Goal: Information Seeking & Learning: Learn about a topic

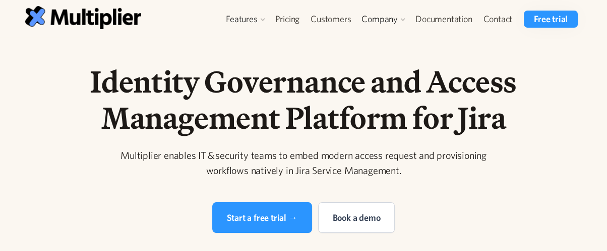
click at [234, 12] on div "Features" at bounding box center [245, 19] width 48 height 17
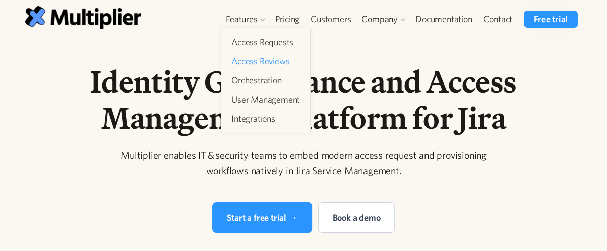
click at [251, 64] on link "Access Reviews" at bounding box center [265, 61] width 77 height 18
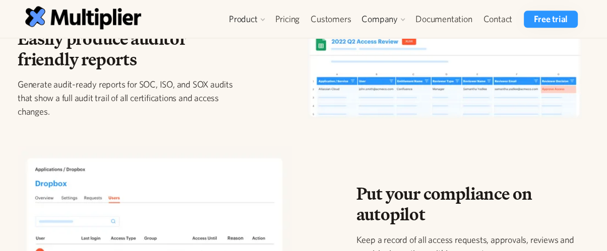
scroll to position [1031, 0]
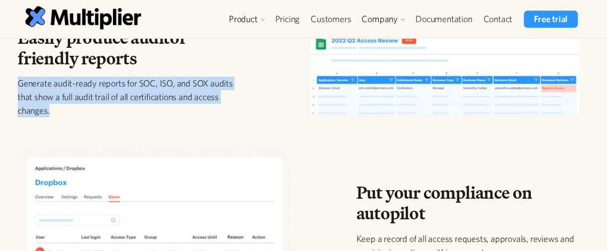
drag, startPoint x: 111, startPoint y: 117, endPoint x: 14, endPoint y: 85, distance: 102.0
click at [14, 85] on div "Easily produce auditor friendly reports Generate audit-ready reports for SOC, I…" at bounding box center [131, 77] width 242 height 98
copy p "Generate audit-ready reports for SOC, ISO, and SOX audits that show a full audi…"
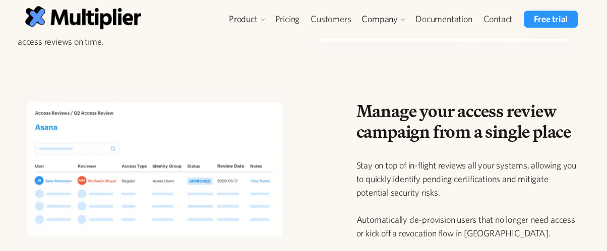
scroll to position [557, 0]
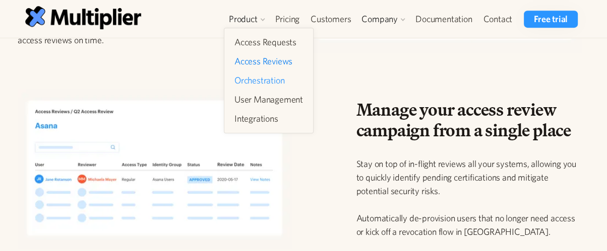
click at [278, 84] on link "Orchestration" at bounding box center [268, 81] width 77 height 18
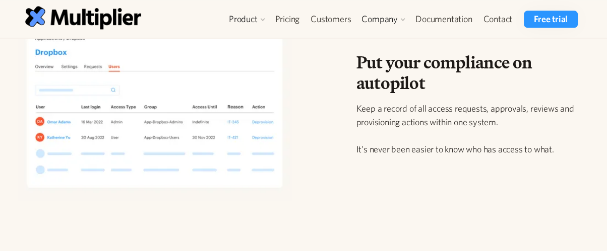
scroll to position [1162, 0]
click at [356, 105] on p "Keep a record of all access requests, approvals, reviews and provisioning actio…" at bounding box center [469, 128] width 226 height 54
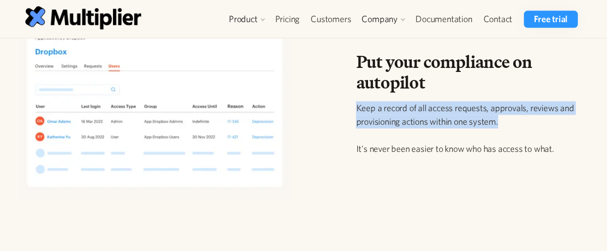
drag, startPoint x: 518, startPoint y: 116, endPoint x: 352, endPoint y: 111, distance: 166.4
click at [352, 111] on div "Put your compliance on autopilot Keep a record of all access requests, approval…" at bounding box center [469, 112] width 242 height 120
copy p "Keep a record of all access requests, approvals, reviews and provisioning actio…"
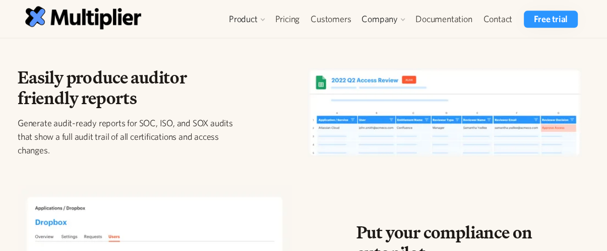
scroll to position [991, 0]
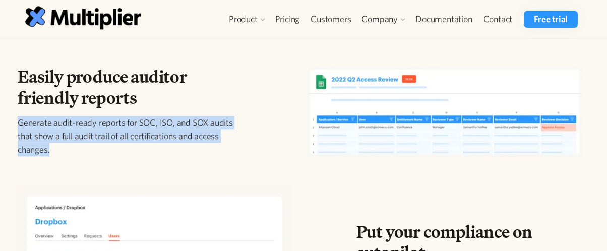
drag, startPoint x: 86, startPoint y: 159, endPoint x: 15, endPoint y: 123, distance: 79.8
click at [15, 123] on div "Easily produce auditor friendly reports Generate audit-ready reports for SOC, I…" at bounding box center [131, 116] width 242 height 98
copy p "Generate audit-ready reports for SOC, ISO, and SOX audits that show a full audi…"
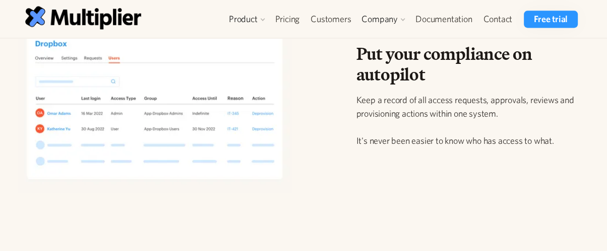
scroll to position [1170, 0]
click at [113, 12] on img at bounding box center [83, 17] width 116 height 23
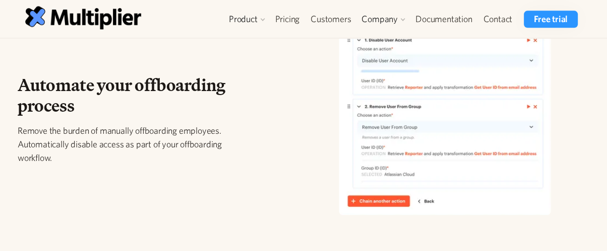
scroll to position [1118, 0]
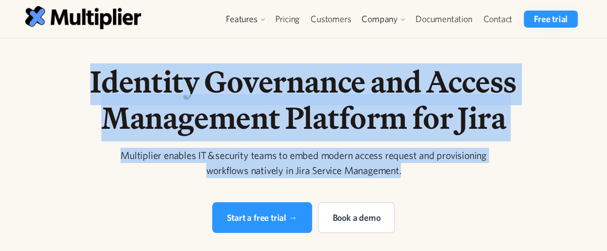
drag, startPoint x: 423, startPoint y: 175, endPoint x: 44, endPoint y: 78, distance: 391.3
copy div "Identity Governance and Access Management Platform for Jira Multiplier enables …"
click at [247, 85] on h1 "Identity Governance and Access Management Platform for Jira" at bounding box center [303, 99] width 516 height 73
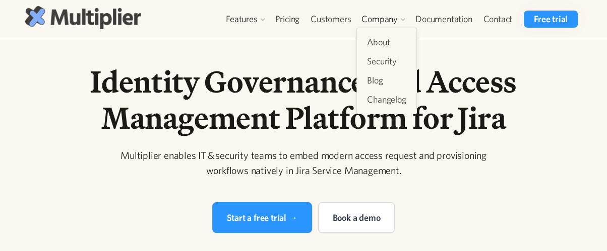
click at [113, 25] on img at bounding box center [83, 17] width 116 height 23
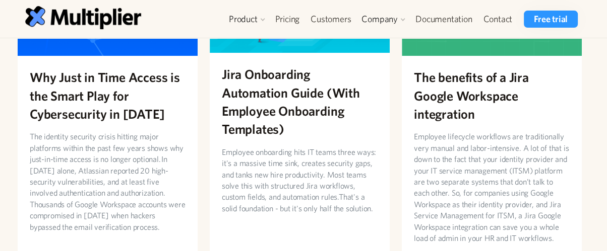
scroll to position [187, 0]
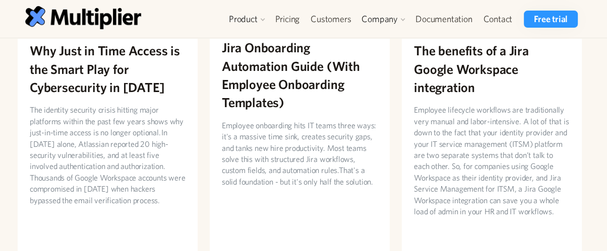
click at [315, 39] on h2 "Jira Onboarding Automation Guide (With Employee Onboarding Templates)" at bounding box center [300, 75] width 156 height 74
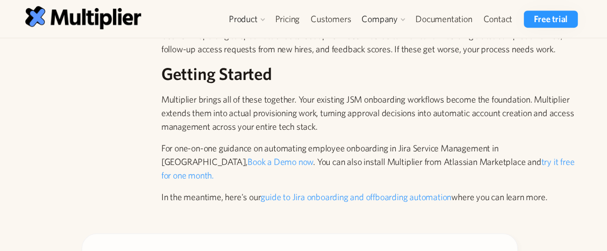
scroll to position [3696, 0]
drag, startPoint x: 153, startPoint y: 74, endPoint x: 575, endPoint y: 156, distance: 429.2
copy div "Multiplier brings all of these together. Your existing JSM onboarding workflows…"
click at [118, 16] on img at bounding box center [83, 17] width 116 height 23
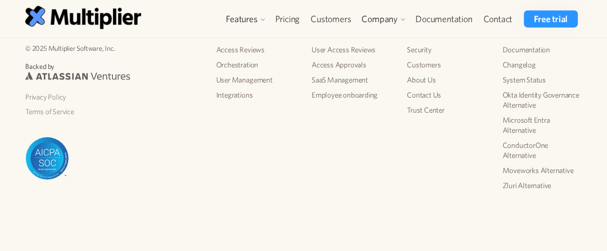
scroll to position [2153, 0]
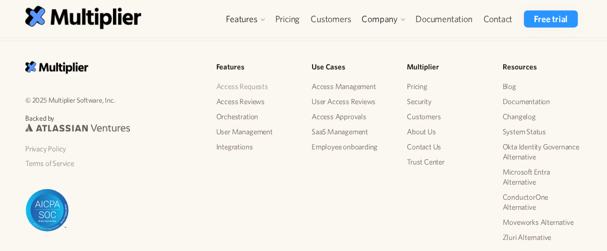
click at [243, 79] on link "Access Requests" at bounding box center [255, 86] width 79 height 15
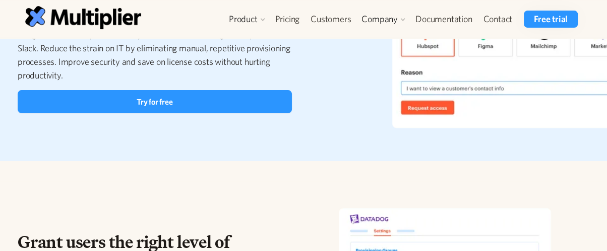
scroll to position [205, 0]
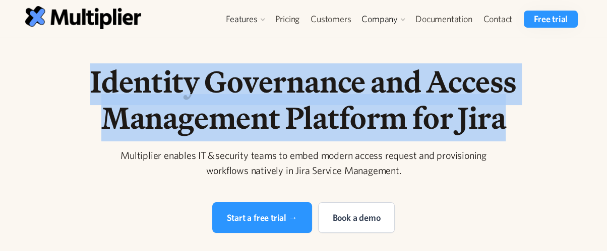
drag, startPoint x: 86, startPoint y: 85, endPoint x: 525, endPoint y: 118, distance: 440.2
click at [525, 118] on h1 "Identity Governance and Access Management Platform for Jira" at bounding box center [303, 99] width 516 height 73
copy h1 "Identity Governance and Access Management Platform for Jira"
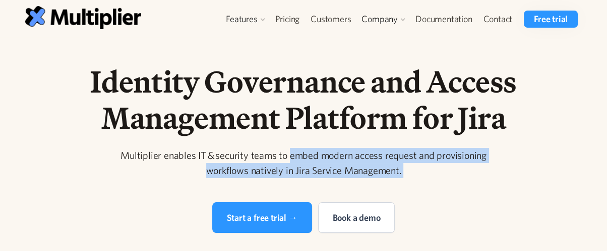
drag, startPoint x: 458, startPoint y: 180, endPoint x: 288, endPoint y: 159, distance: 171.1
click at [288, 159] on div "Identity Governance and Access Management Platform for Jira Multiplier enables …" at bounding box center [303, 148] width 516 height 170
copy div "embed modern access request and provisioning workflows natively in Jira Service…"
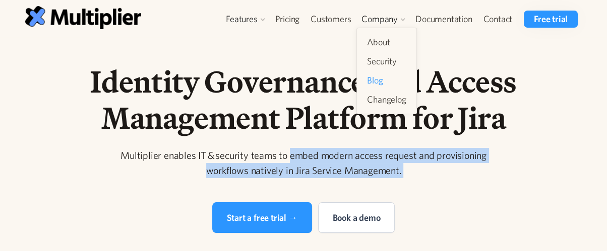
click at [389, 80] on link "Blog" at bounding box center [386, 81] width 47 height 18
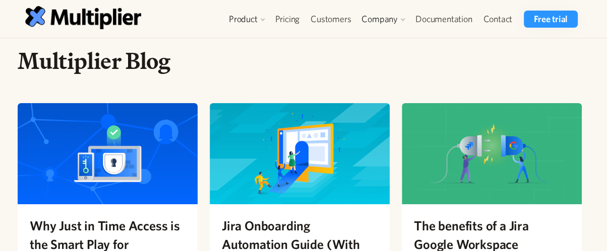
scroll to position [23, 0]
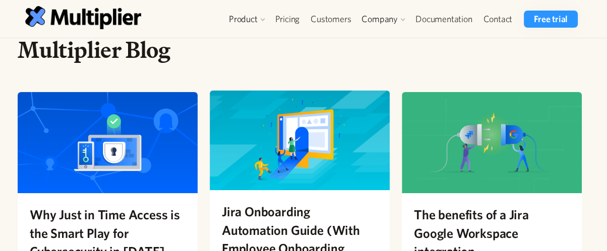
click at [340, 215] on h2 "Jira Onboarding Automation Guide (With Employee Onboarding Templates)" at bounding box center [300, 240] width 156 height 74
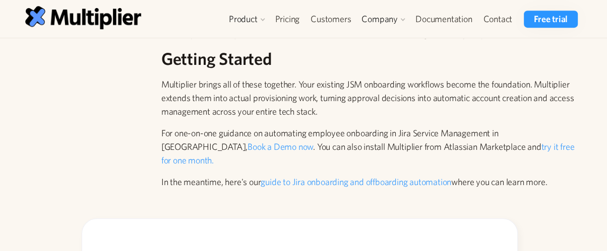
scroll to position [3710, 0]
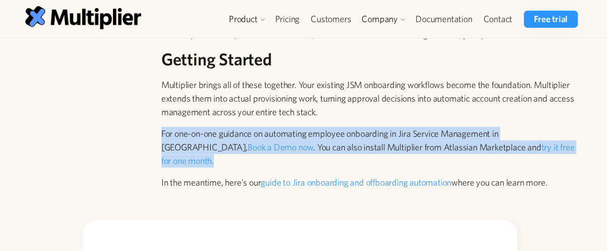
drag, startPoint x: 547, startPoint y: 130, endPoint x: 117, endPoint y: 114, distance: 430.7
copy p "For one-on-one guidance on automating employee onboarding in Jira Service Manag…"
click at [89, 17] on img at bounding box center [83, 17] width 116 height 23
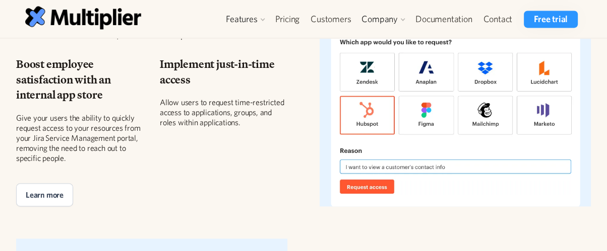
scroll to position [1274, 0]
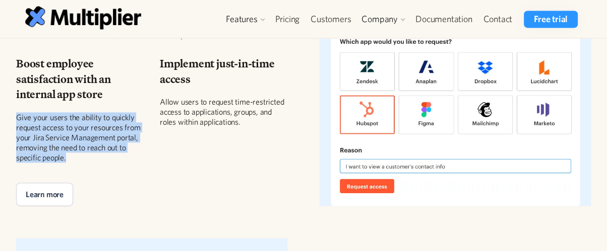
drag, startPoint x: 95, startPoint y: 151, endPoint x: 14, endPoint y: 115, distance: 88.9
click at [14, 115] on div "Automate access approval workflows in JSM and enforce least privilege at scale …" at bounding box center [303, 73] width 607 height 298
copy div "Give your users the ability to quickly request access to your resources from yo…"
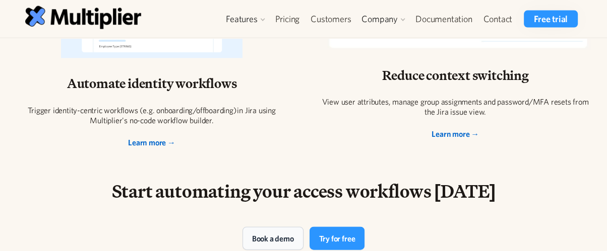
scroll to position [1895, 0]
